Goal: Task Accomplishment & Management: Complete application form

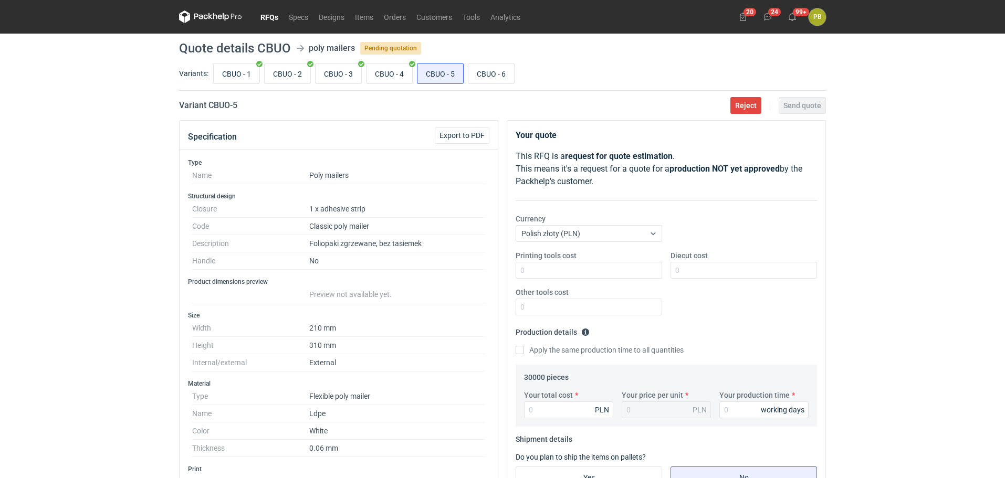
scroll to position [49, 0]
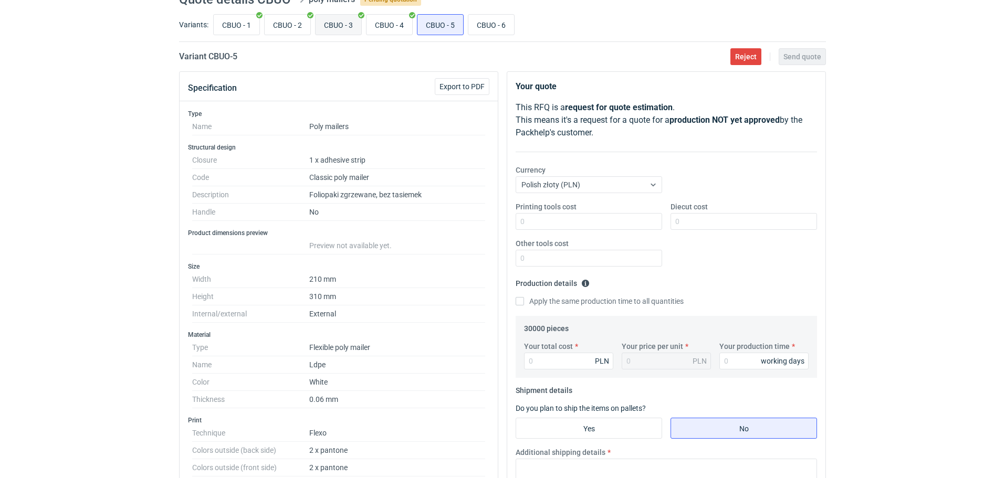
click at [346, 23] on input "CBUO - 3" at bounding box center [338, 25] width 46 height 20
radio input "true"
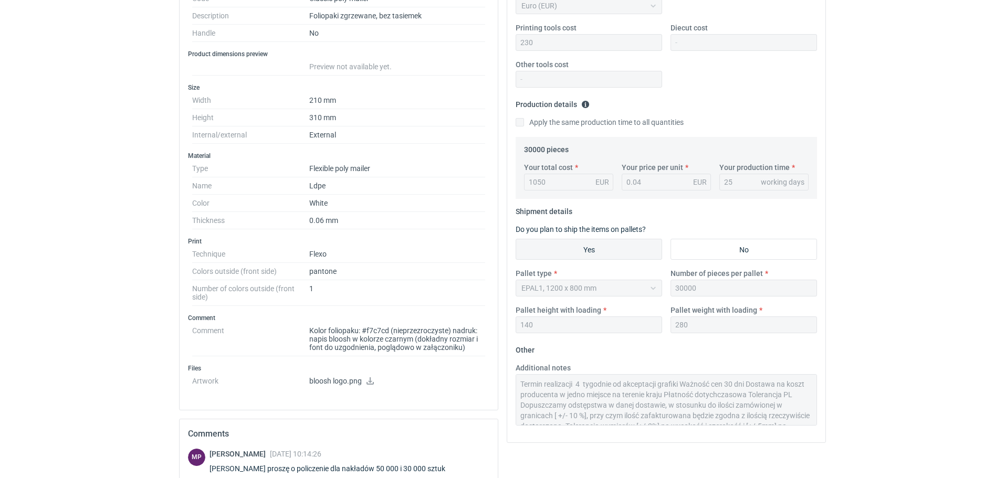
scroll to position [42, 0]
click at [790, 426] on div "Additional notes Termin realizacji 4 tygodnie od akceptacji grafiki Ważność cen…" at bounding box center [666, 398] width 310 height 71
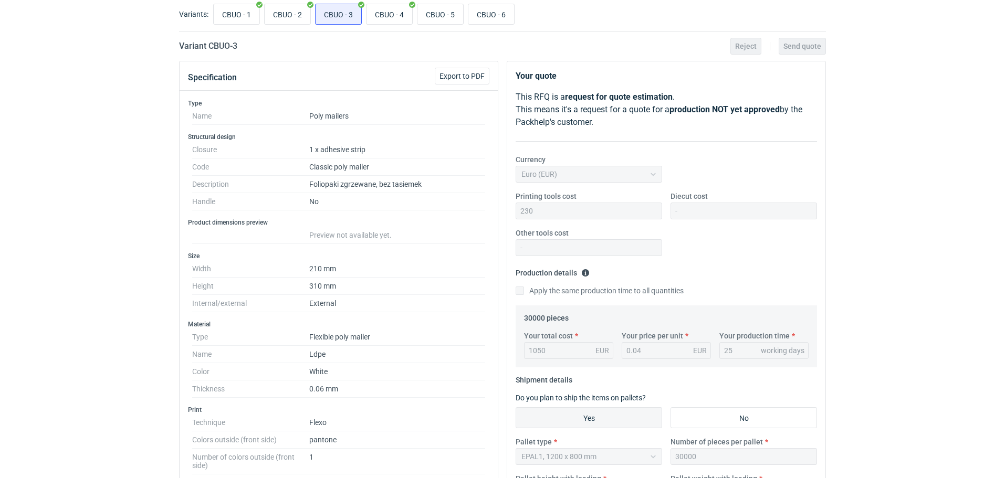
scroll to position [8, 0]
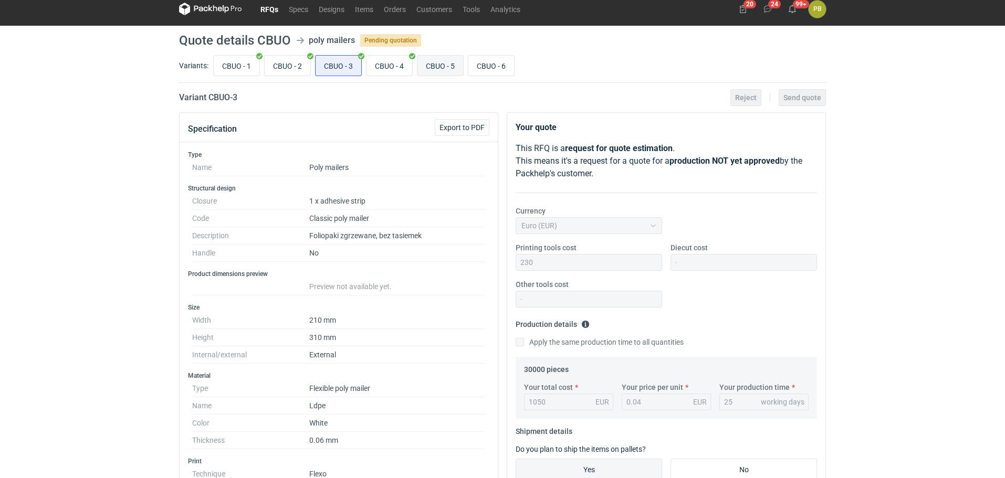
click at [451, 68] on input "CBUO - 5" at bounding box center [440, 66] width 46 height 20
radio input "true"
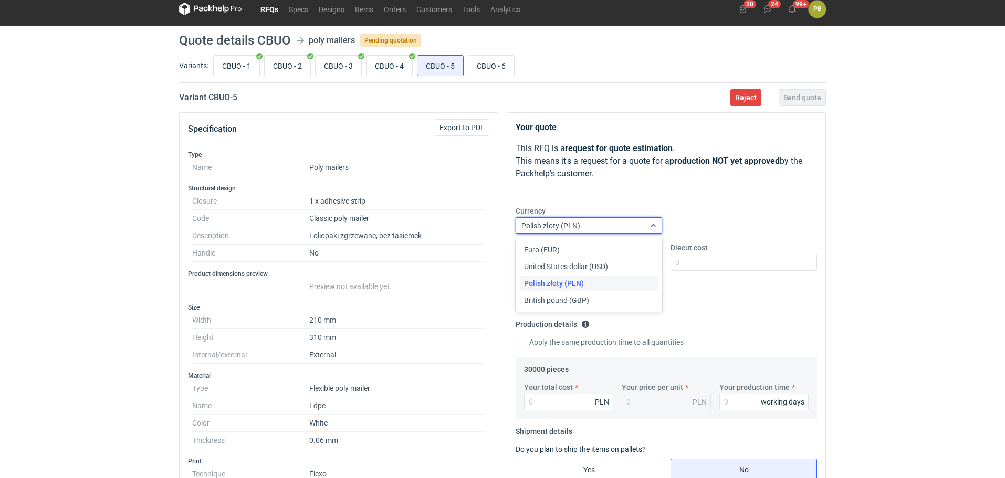
click at [651, 224] on icon at bounding box center [653, 226] width 8 height 8
click at [621, 249] on div "Euro (EUR)" at bounding box center [589, 250] width 130 height 10
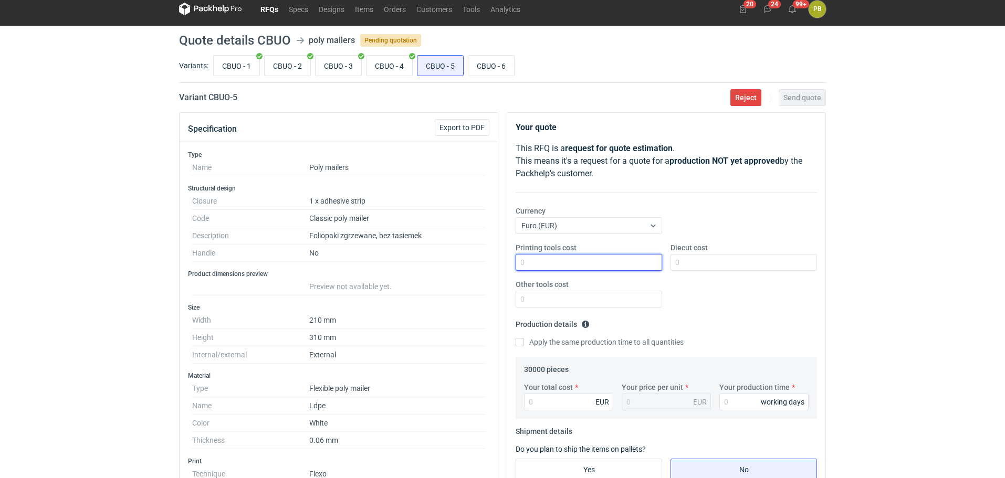
click at [569, 256] on input "Printing tools cost" at bounding box center [588, 262] width 146 height 17
type input "250"
click at [539, 405] on input "Your total cost" at bounding box center [568, 402] width 89 height 17
type input "1050"
type input "0.04"
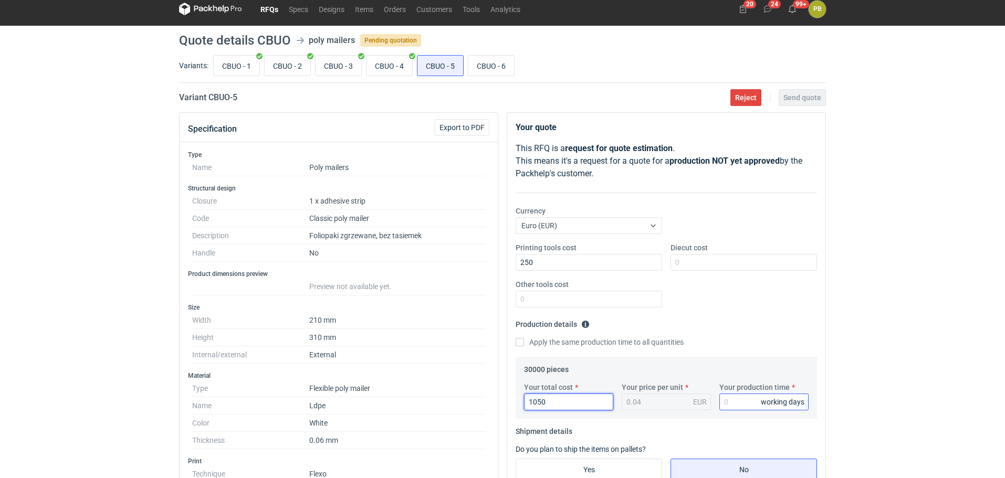
type input "1050"
click at [732, 400] on input "Your production time" at bounding box center [763, 402] width 89 height 17
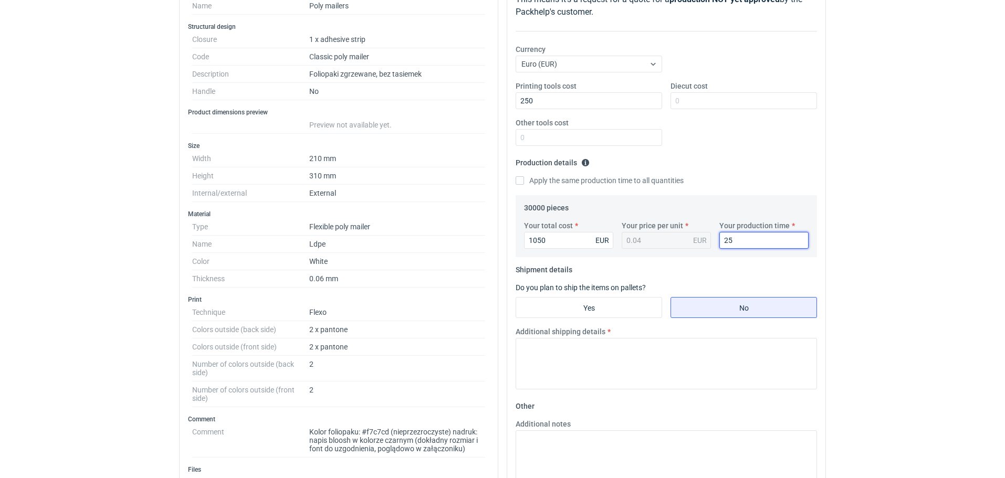
scroll to position [171, 0]
type input "25"
click at [646, 305] on input "Yes" at bounding box center [588, 306] width 145 height 20
radio input "true"
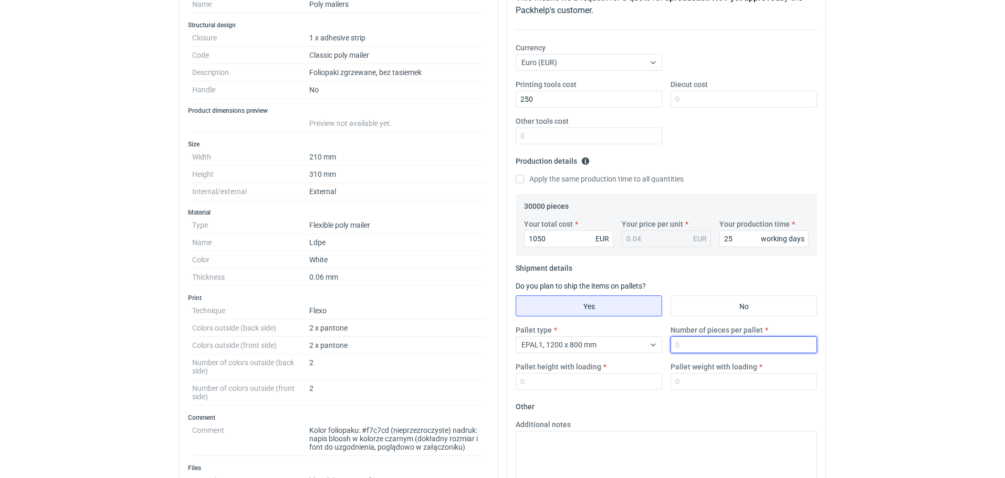
click at [689, 344] on input "Number of pieces per pallet" at bounding box center [743, 344] width 146 height 17
type input "30000"
click at [566, 377] on input "Pallet height with loading" at bounding box center [588, 381] width 146 height 17
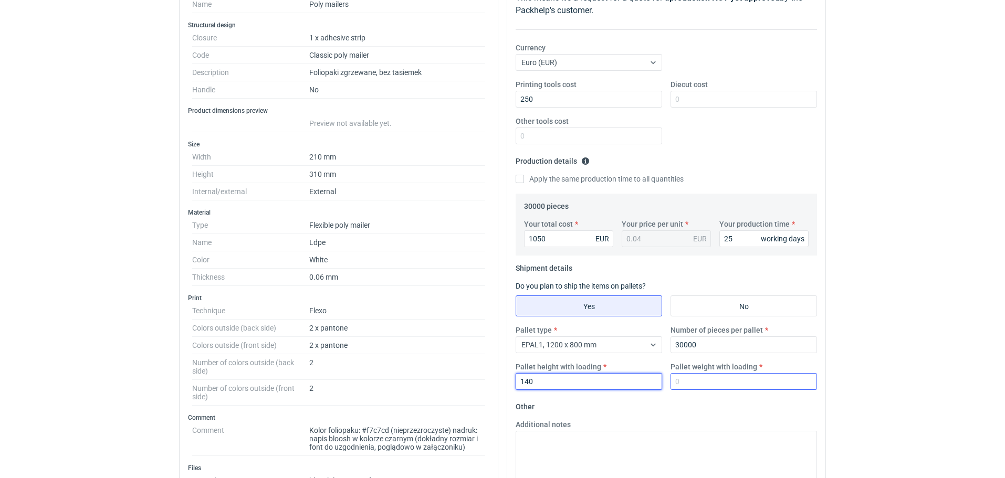
type input "140"
click at [686, 382] on input "Pallet weight with loading" at bounding box center [743, 381] width 146 height 17
type input "280"
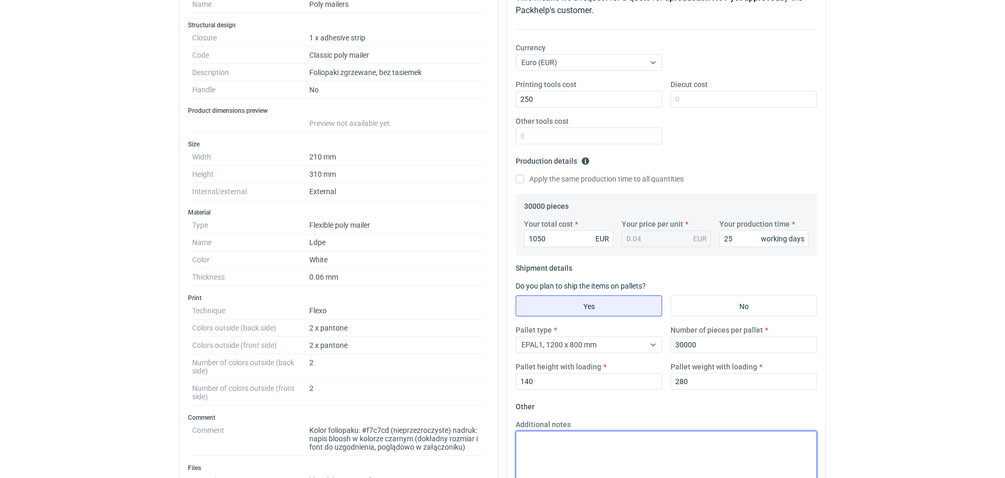
click at [520, 442] on textarea "Additional notes" at bounding box center [665, 456] width 301 height 51
paste textarea "Termin realizacji 4 tygodnie od akceptacji grafiki Ważność cen 30 dni Dostawa n…"
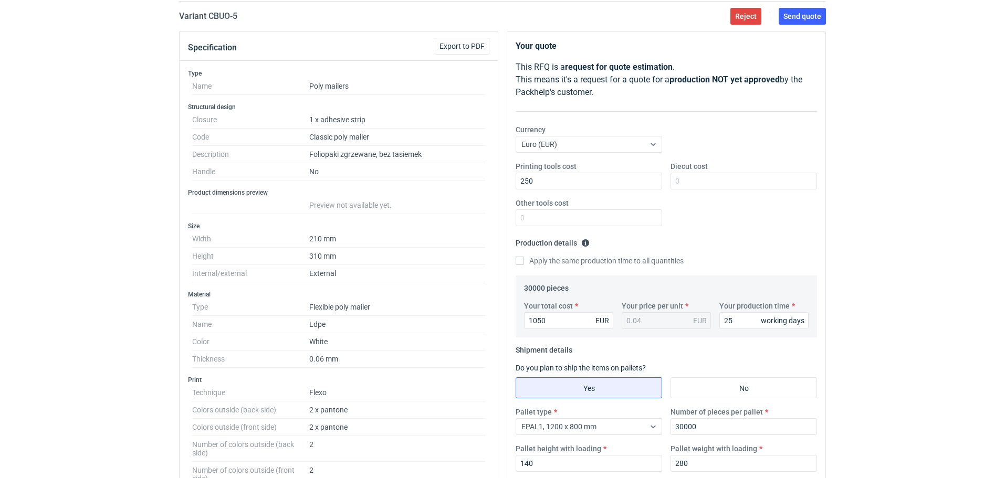
scroll to position [87, 0]
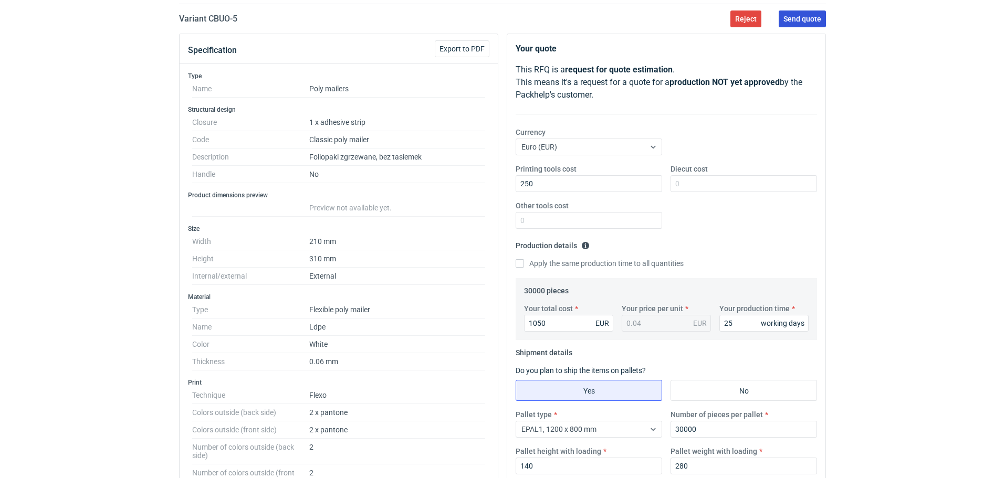
type textarea "Termin realizacji 4 tygodnie od akceptacji grafiki Ważność cen 30 dni Dostawa n…"
click at [809, 17] on span "Send quote" at bounding box center [802, 18] width 38 height 7
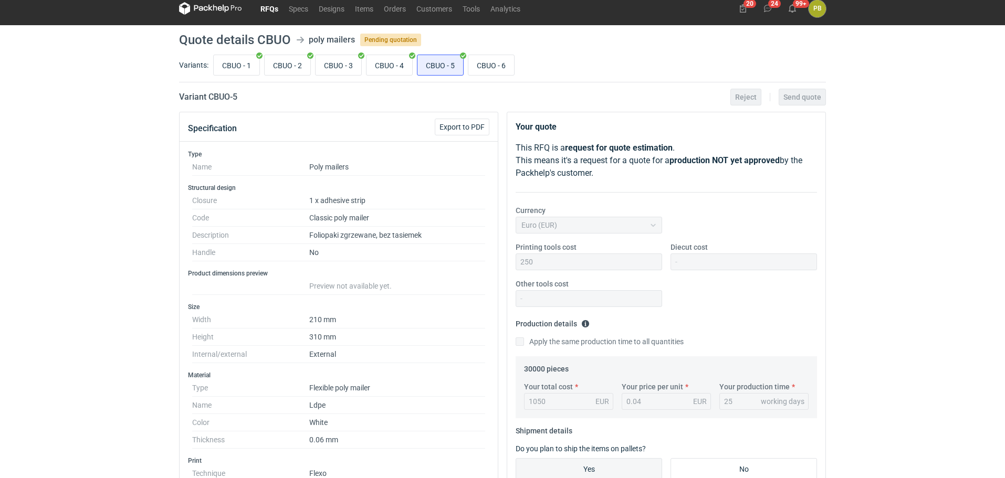
scroll to position [0, 0]
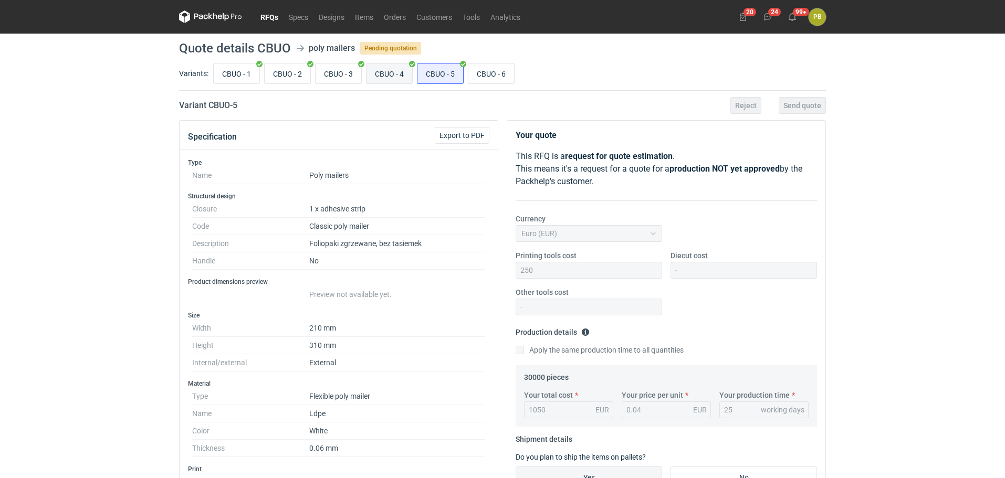
click at [382, 73] on input "CBUO - 4" at bounding box center [389, 74] width 46 height 20
radio input "true"
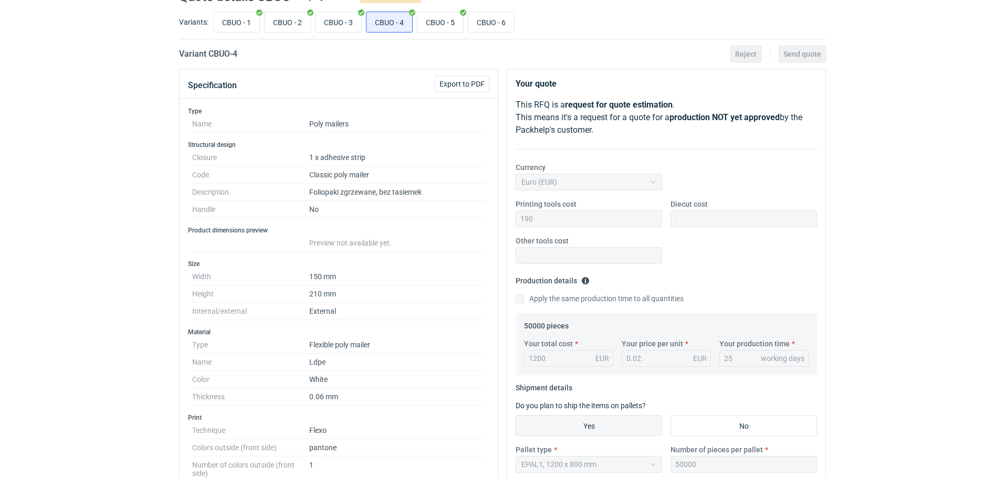
scroll to position [50, 0]
click at [483, 25] on input "CBUO - 6" at bounding box center [491, 23] width 46 height 20
radio input "true"
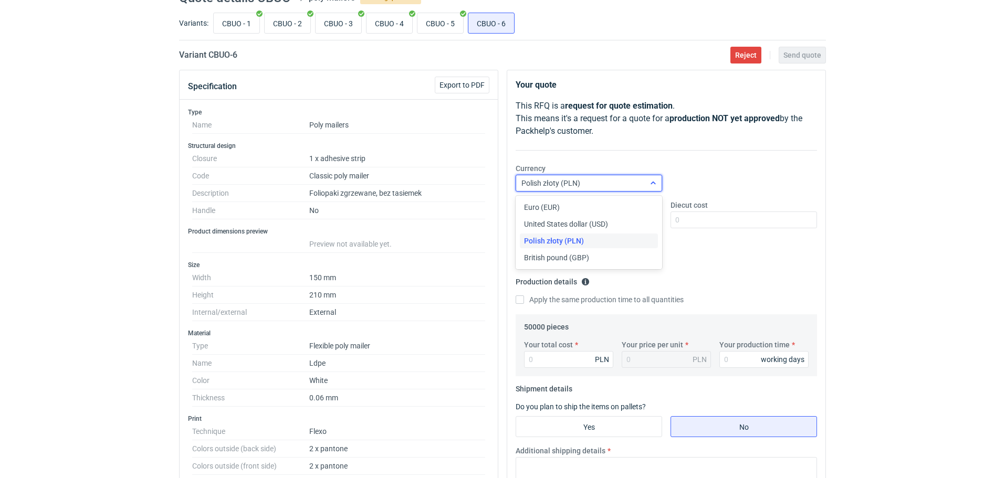
click at [653, 183] on icon at bounding box center [653, 183] width 8 height 8
click at [623, 206] on div "Euro (EUR)" at bounding box center [589, 207] width 130 height 10
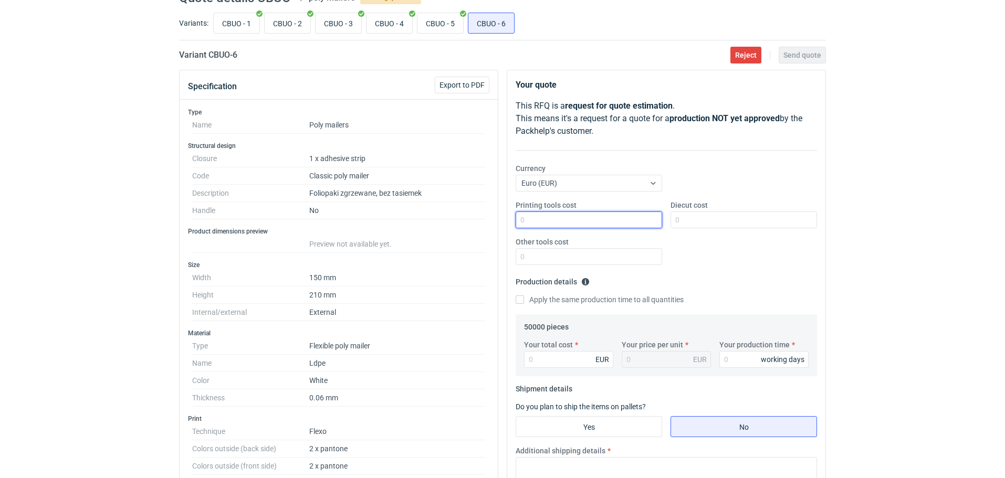
click at [556, 220] on input "Printing tools cost" at bounding box center [588, 220] width 146 height 17
type input "210"
click at [544, 359] on input "Your total cost" at bounding box center [568, 359] width 89 height 17
type input "1200"
type input "0.02"
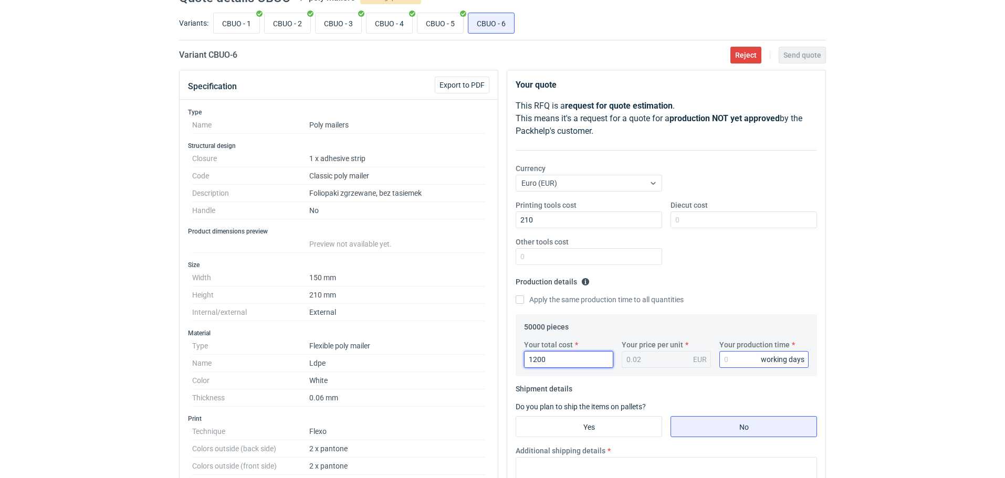
type input "1200"
click at [739, 357] on input "Your production time" at bounding box center [763, 359] width 89 height 17
type input "25"
click at [626, 420] on input "Yes" at bounding box center [588, 427] width 145 height 20
radio input "true"
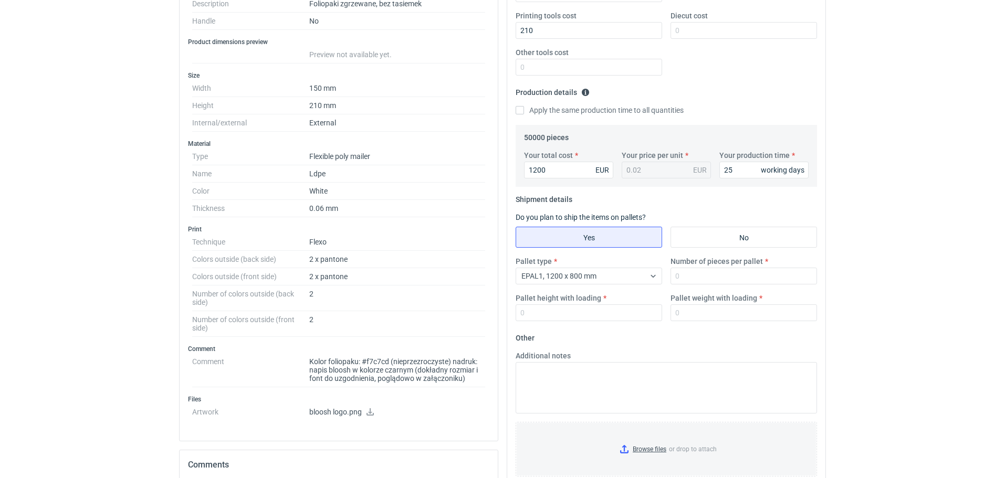
scroll to position [243, 0]
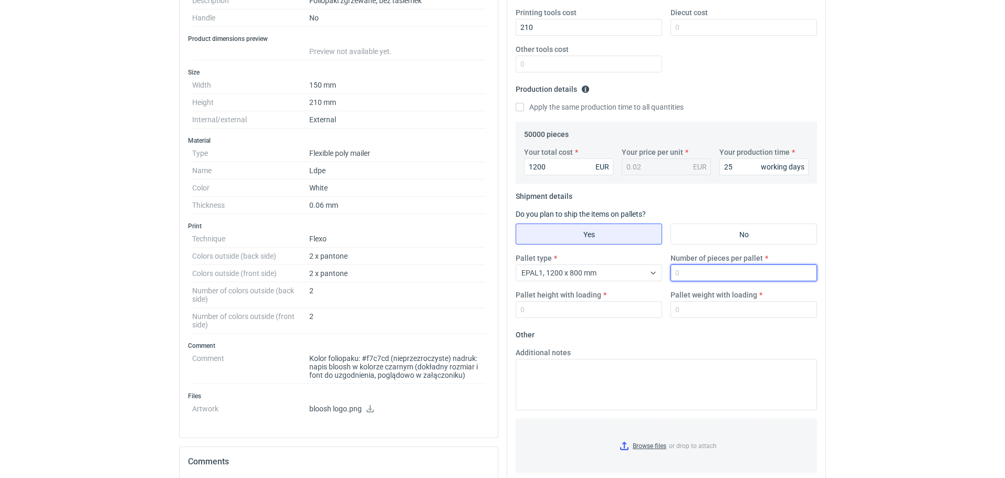
click at [689, 270] on input "Number of pieces per pallet" at bounding box center [743, 273] width 146 height 17
type input "50000"
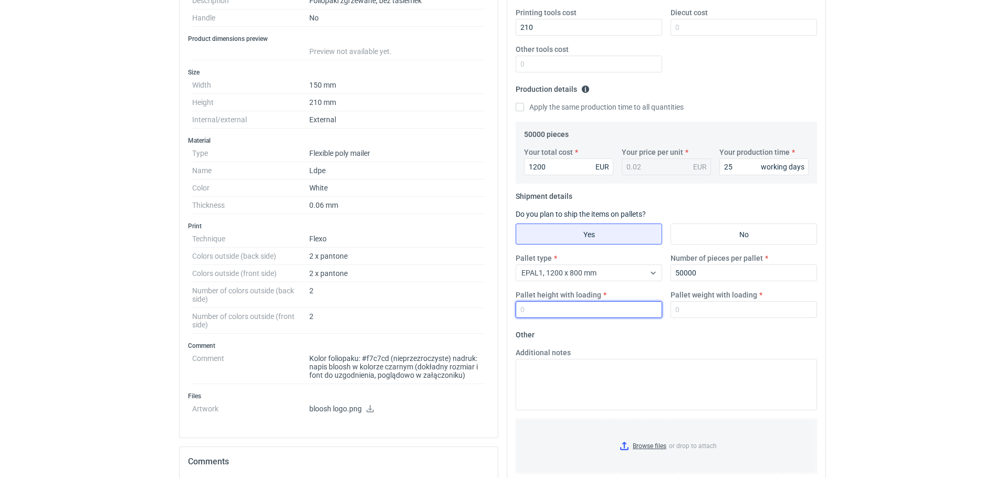
click at [523, 310] on input "Pallet height with loading" at bounding box center [588, 309] width 146 height 17
type input "140"
click at [713, 302] on input "Pallet weight with loading" at bounding box center [743, 309] width 146 height 17
type input "240"
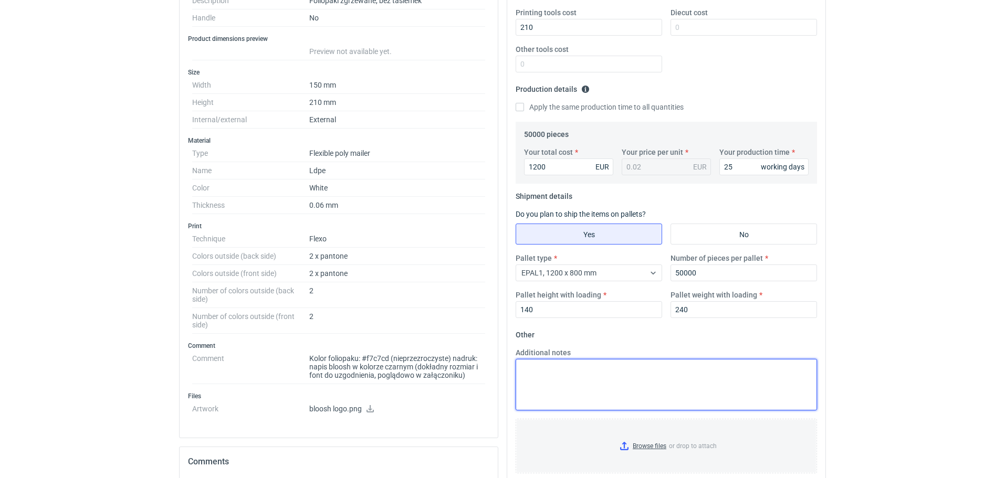
click at [539, 361] on textarea "Additional notes" at bounding box center [665, 384] width 301 height 51
paste textarea "Termin realizacji 4 tygodnie od akceptacji grafiki Ważność cen 30 dni Dostawa n…"
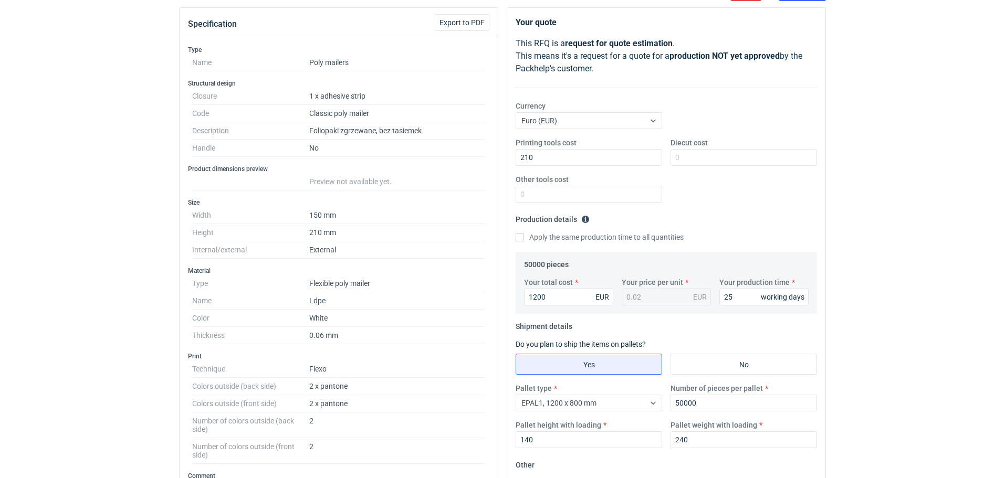
scroll to position [103, 0]
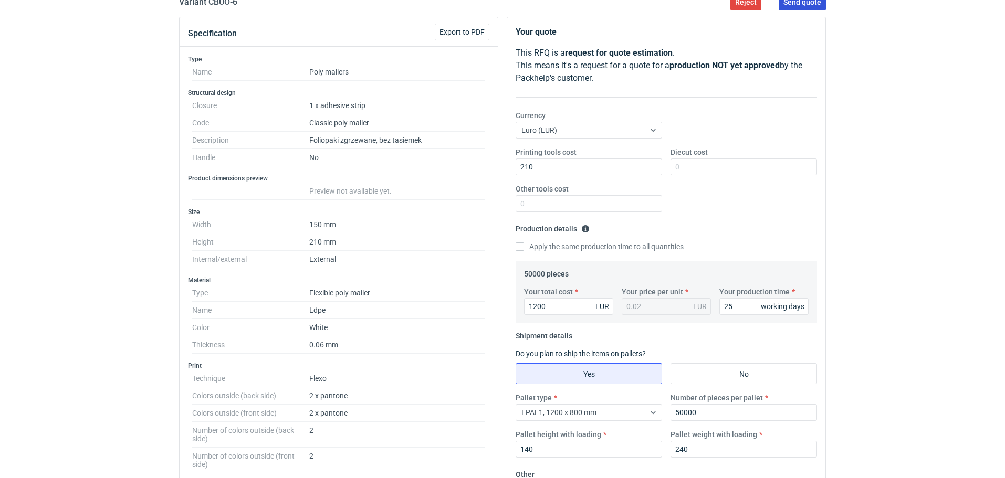
type textarea "Termin realizacji 4 tygodnie od akceptacji grafiki Ważność cen 30 dni Dostawa n…"
click at [806, 2] on span "Send quote" at bounding box center [802, 1] width 38 height 7
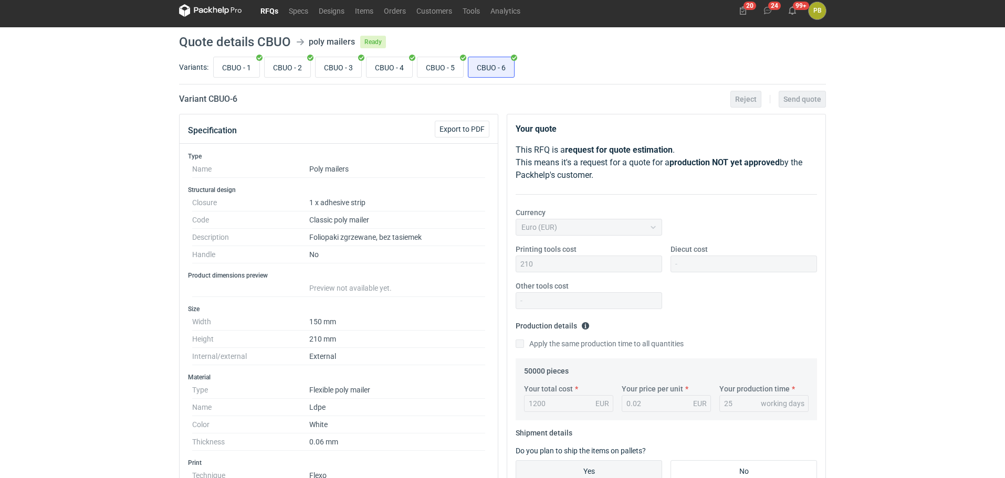
scroll to position [4, 0]
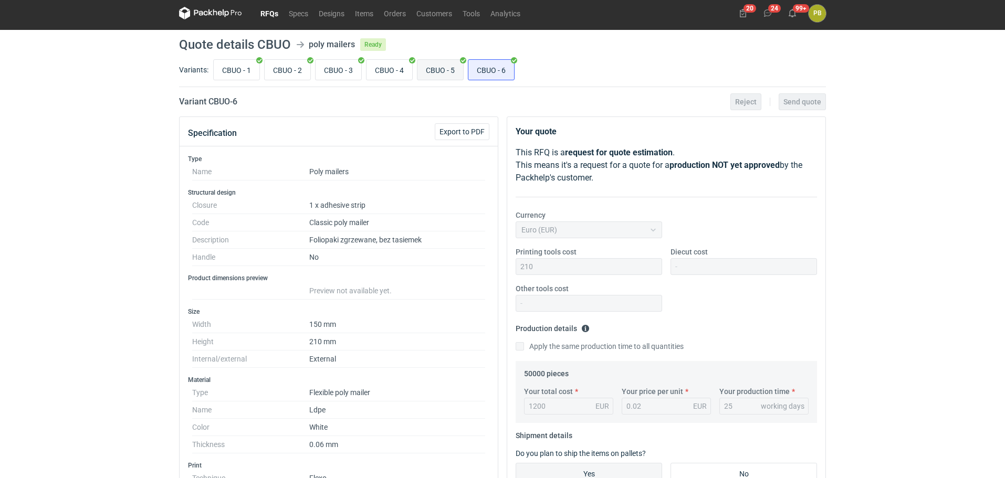
click at [442, 69] on input "CBUO - 5" at bounding box center [440, 70] width 46 height 20
radio input "true"
